Goal: Transaction & Acquisition: Subscribe to service/newsletter

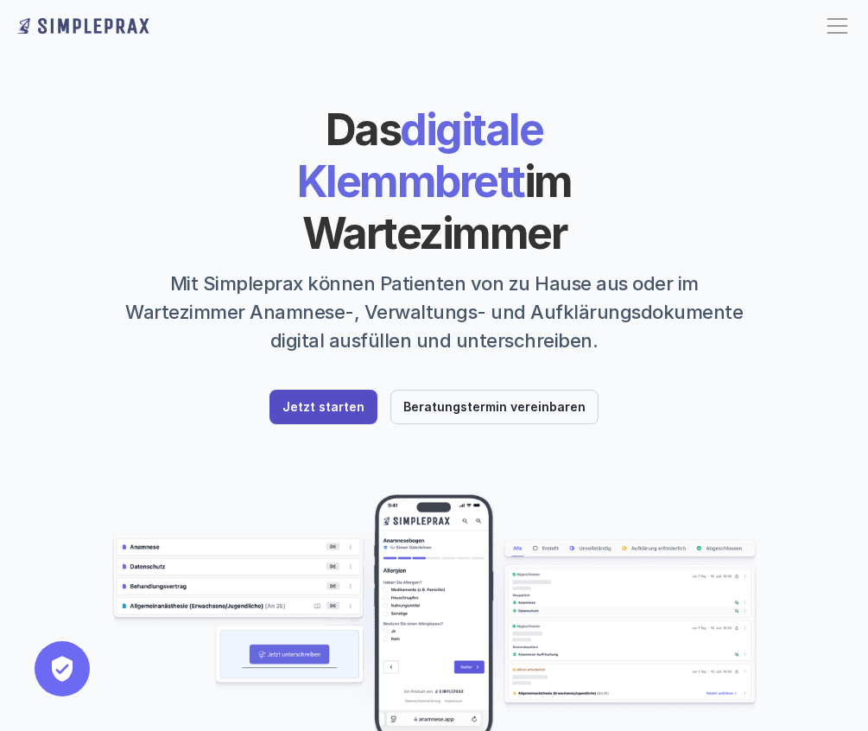
click at [340, 400] on p "Jetzt starten" at bounding box center [324, 407] width 82 height 15
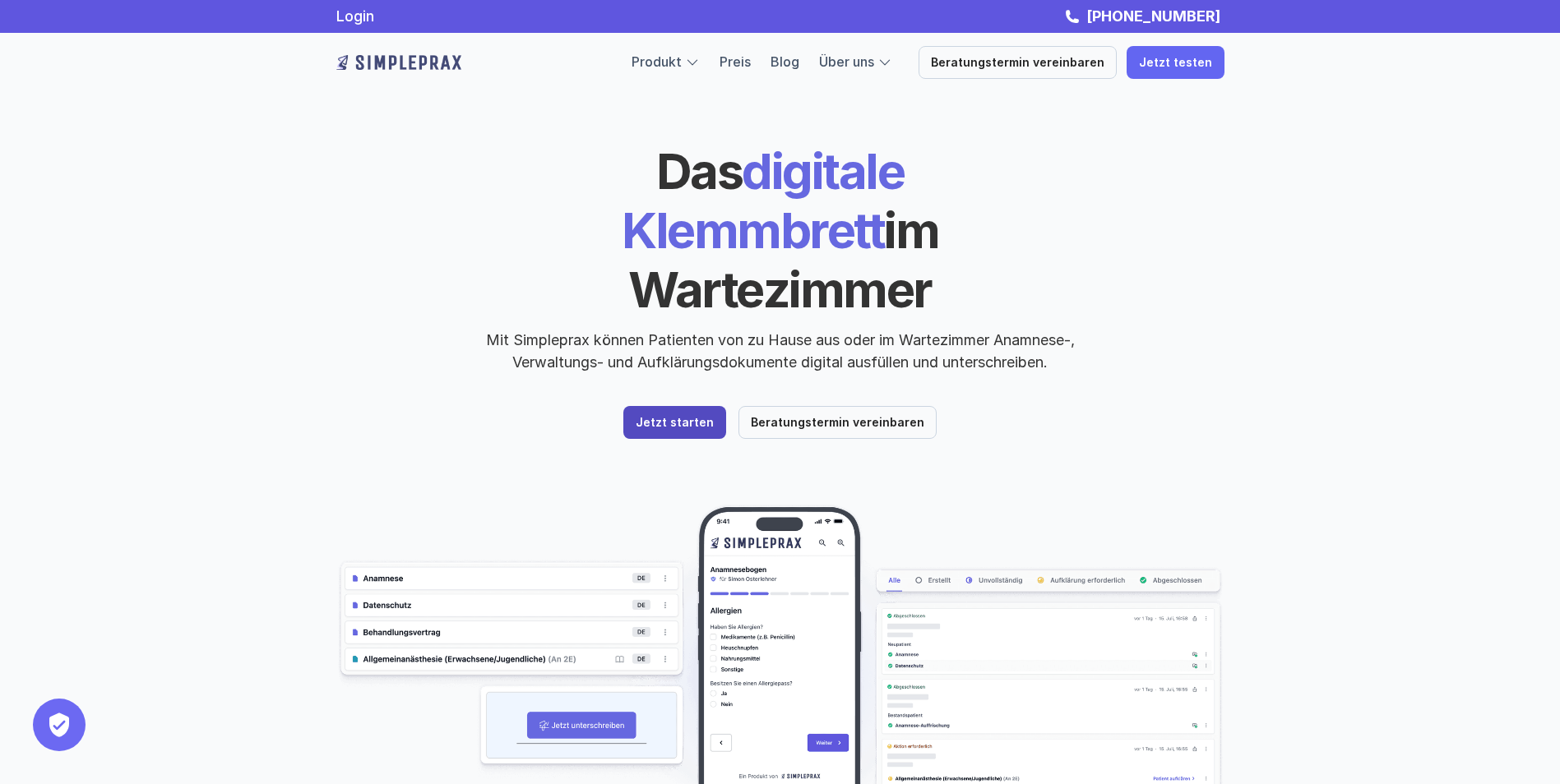
click at [670, 416] on p "Jetzt starten" at bounding box center [675, 422] width 78 height 14
click at [1193, 74] on link "Jetzt testen" at bounding box center [1175, 62] width 98 height 33
click at [688, 406] on link "Jetzt starten" at bounding box center [675, 422] width 103 height 33
click at [697, 406] on link "Jetzt starten" at bounding box center [675, 422] width 103 height 33
click at [681, 416] on p "Jetzt starten" at bounding box center [675, 422] width 78 height 14
